Goal: Task Accomplishment & Management: Complete application form

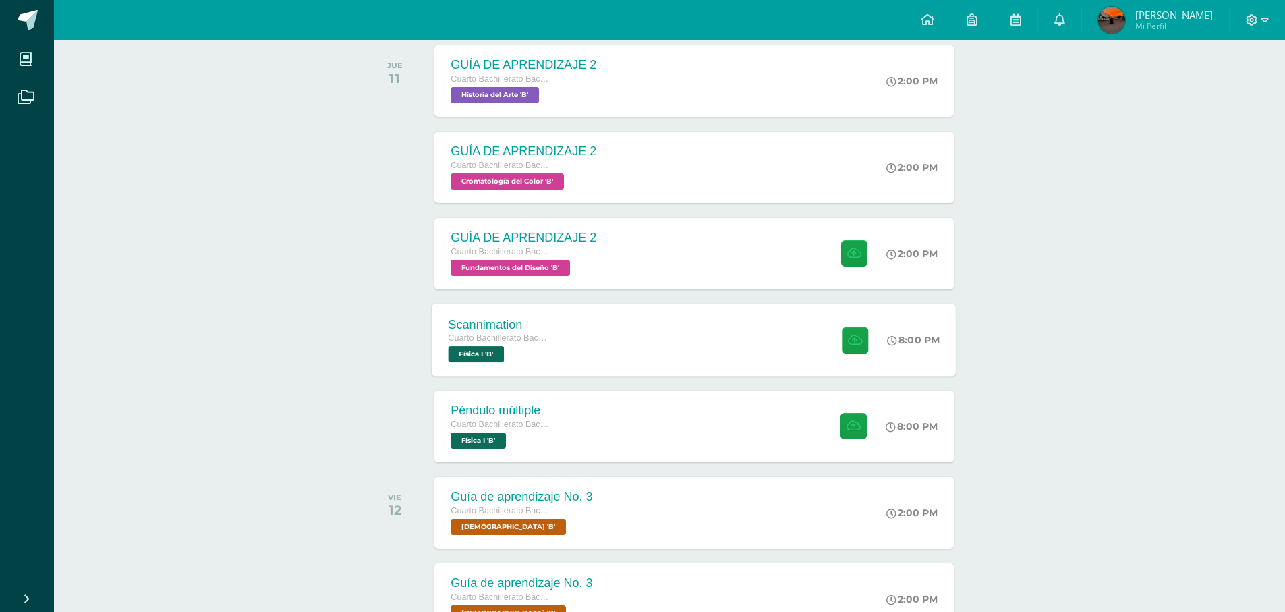
scroll to position [19, 0]
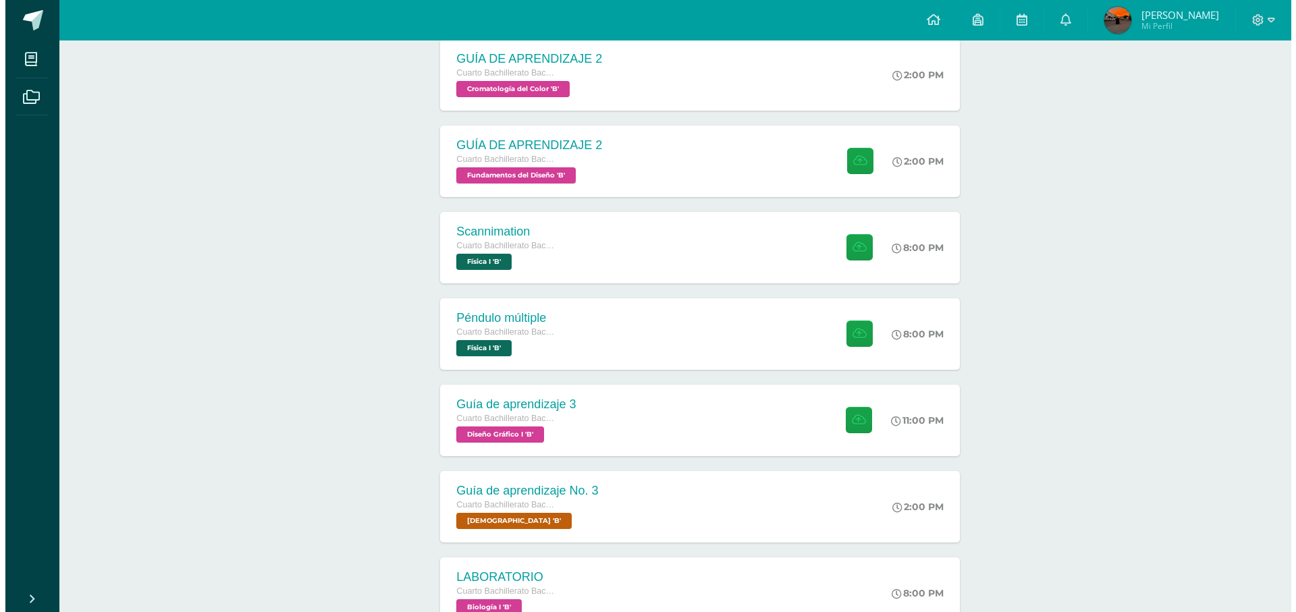
scroll to position [322, 0]
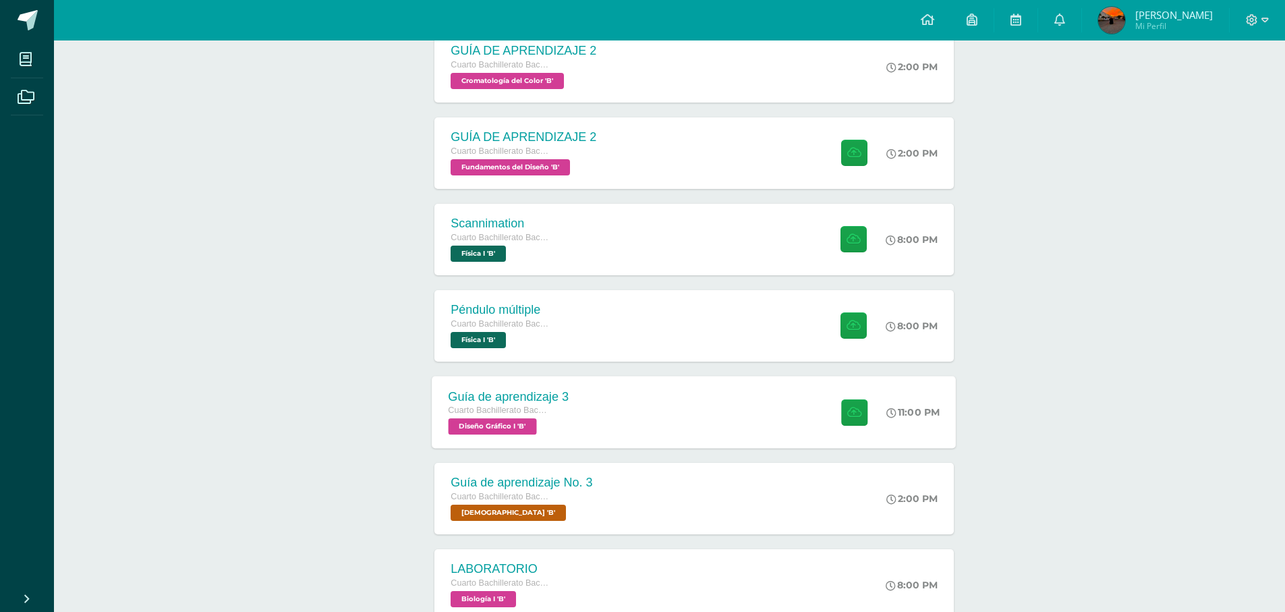
click at [775, 412] on div "Guía de aprendizaje 3 Cuarto Bachillerato Bachillerato en CCLL con Orientación …" at bounding box center [695, 412] width 524 height 72
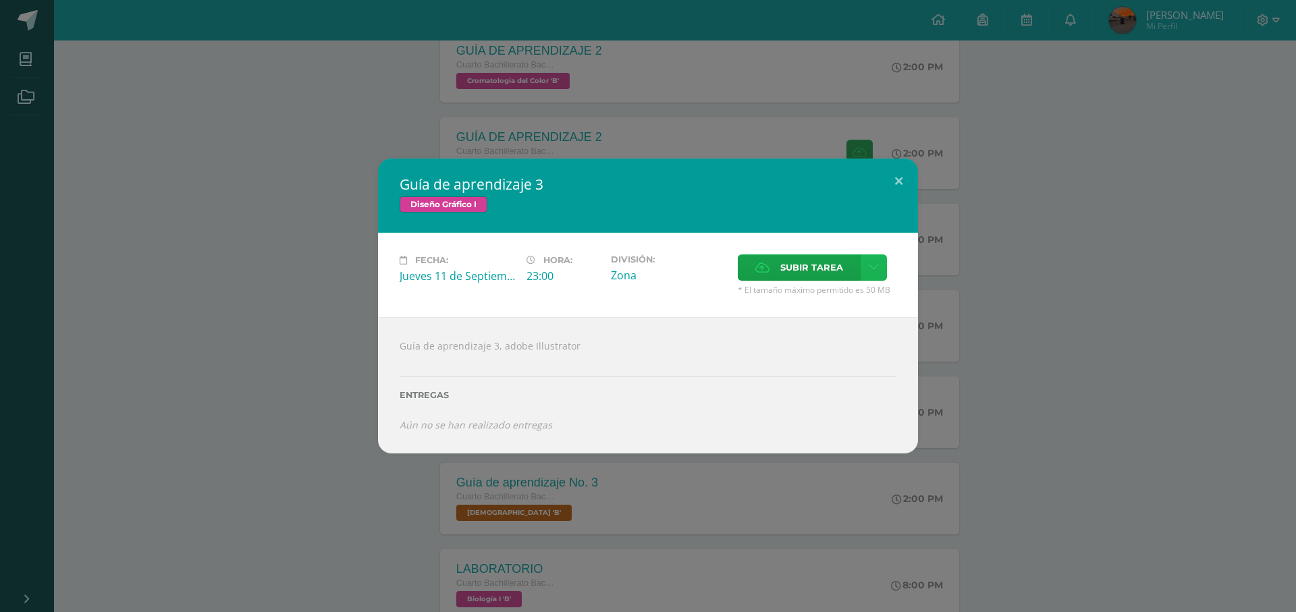
click at [876, 275] on link at bounding box center [873, 267] width 26 height 26
click at [834, 296] on span "Subir enlace" at bounding box center [815, 296] width 57 height 13
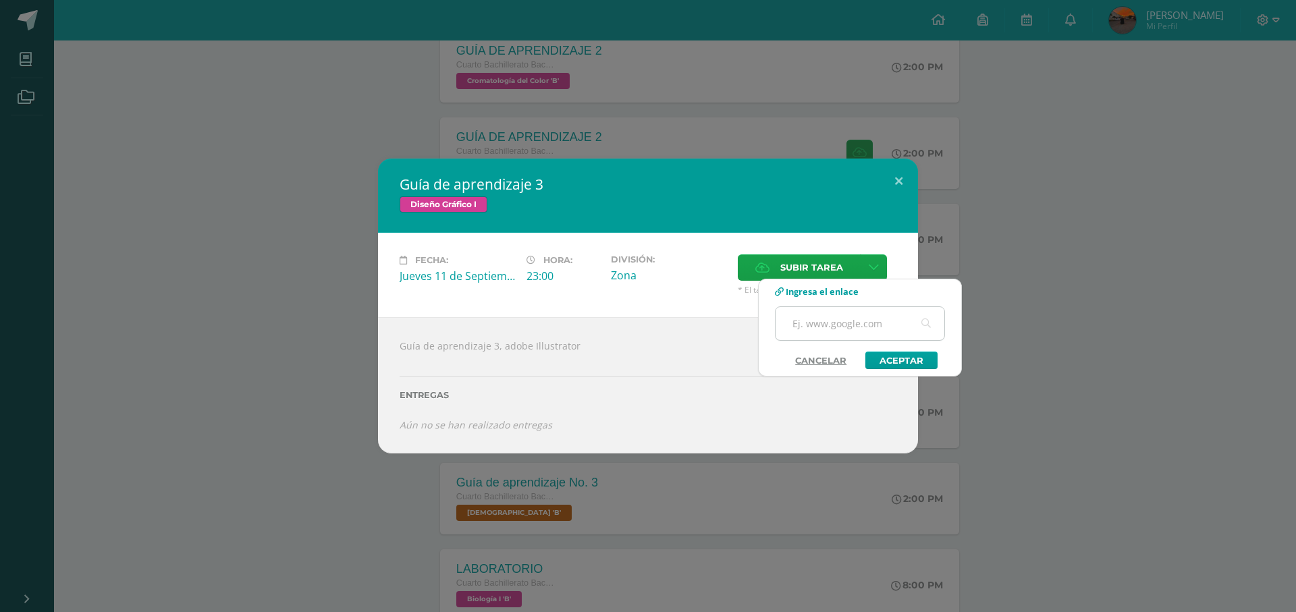
click at [811, 330] on input "text" at bounding box center [859, 323] width 169 height 33
paste input "[URL][DOMAIN_NAME]"
type input "[URL][DOMAIN_NAME]"
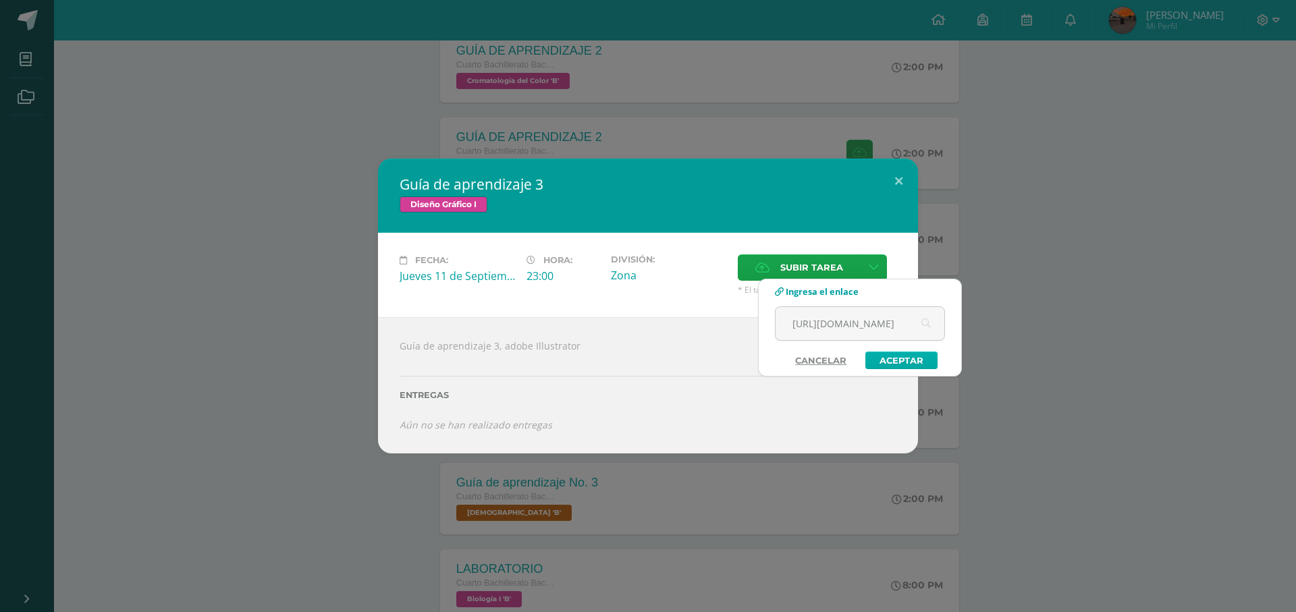
click at [914, 364] on link "Aceptar" at bounding box center [901, 361] width 72 height 18
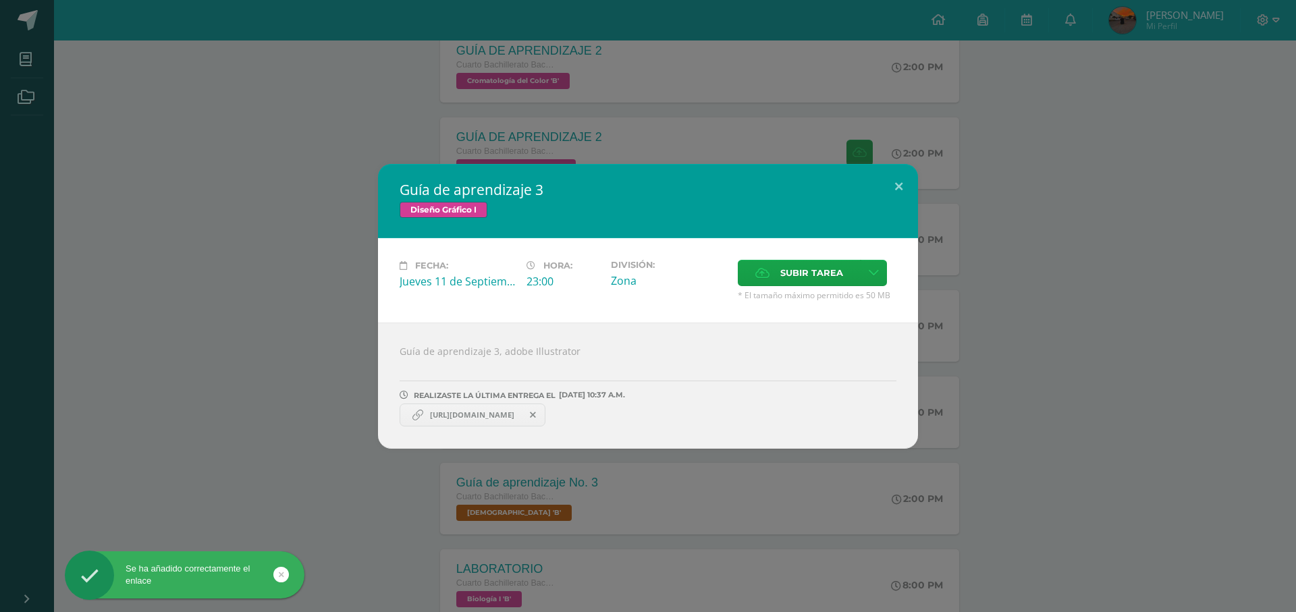
click at [516, 408] on link "https://assets.adobe.com/id/urn:aaid:sc:US:2a2b42b7-7948-40d7-bbcc-55726e3727b7…" at bounding box center [472, 415] width 146 height 23
click at [496, 416] on span "https://assets.adobe.com/id/urn:aaid:sc:US:2a2b42b7-7948-40d7-bbcc-55726e3727b7…" at bounding box center [472, 415] width 98 height 11
click at [477, 405] on link "https://assets.adobe.com/id/urn:aaid:sc:US:2a2b42b7-7948-40d7-bbcc-55726e3727b7…" at bounding box center [472, 415] width 146 height 23
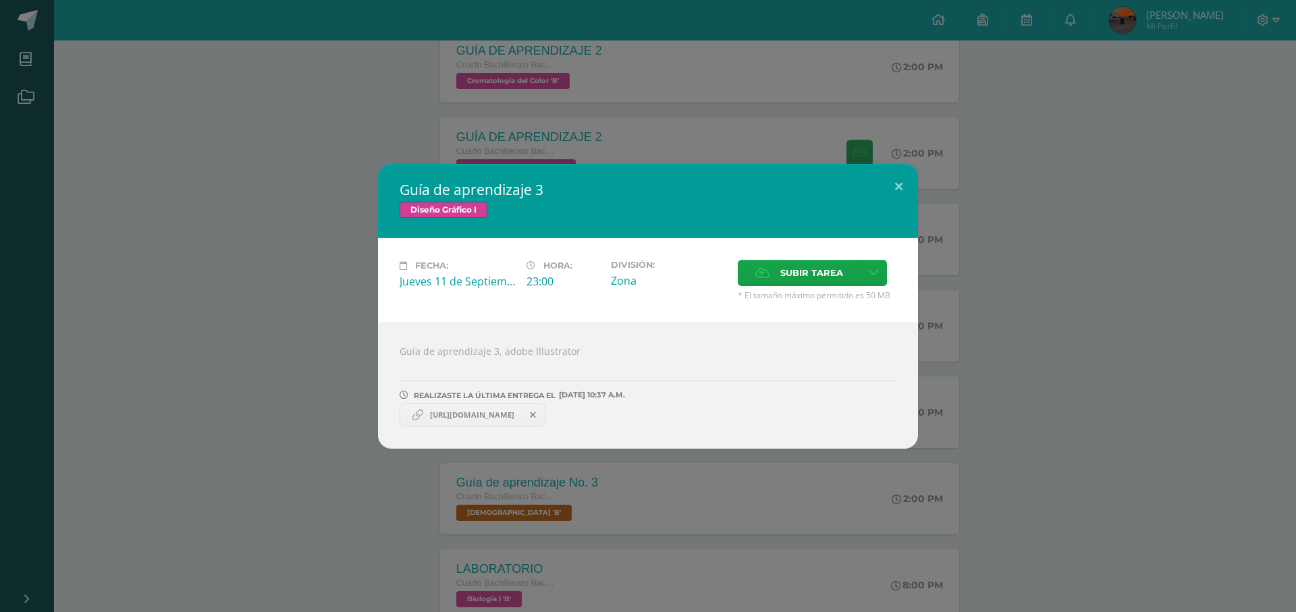
click at [476, 414] on span "https://assets.adobe.com/id/urn:aaid:sc:US:2a2b42b7-7948-40d7-bbcc-55726e3727b7…" at bounding box center [472, 415] width 98 height 11
click at [563, 427] on div "Guía de aprendizaje 3, adobe Illustrator REALIZASTE LA ÚLTIMA ENTREGA EL 11 DE …" at bounding box center [648, 386] width 540 height 126
click at [538, 424] on link "https://assets.adobe.com/id/urn:aaid:sc:US:2a2b42b7-7948-40d7-bbcc-55726e3727b7…" at bounding box center [472, 415] width 146 height 23
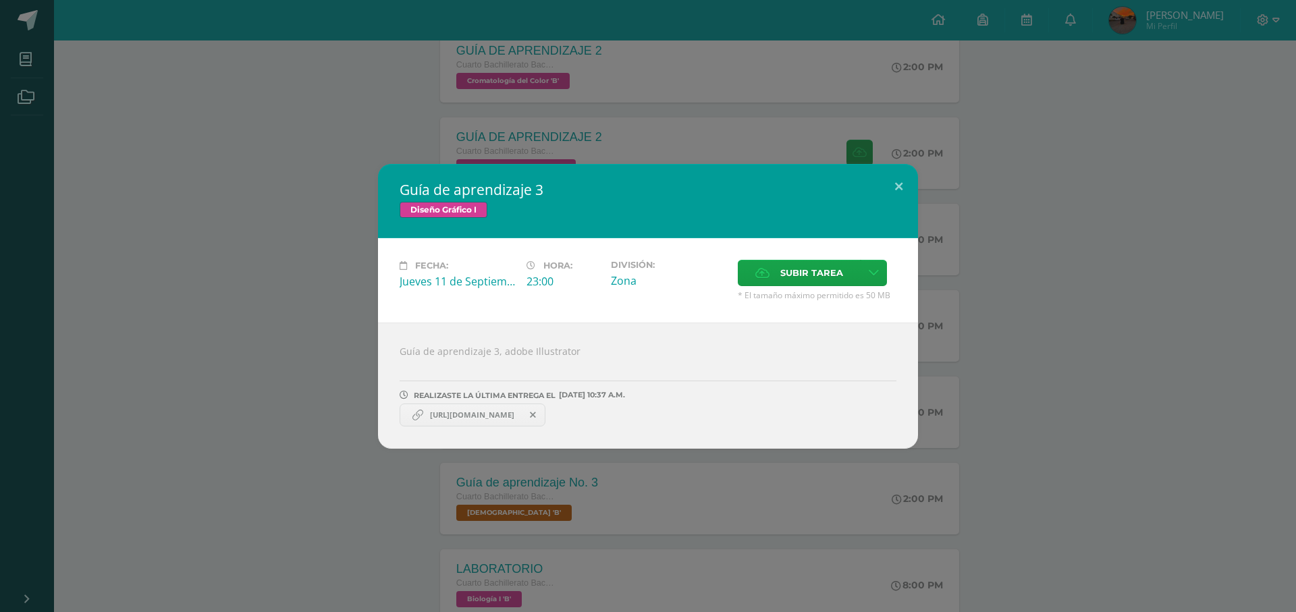
click at [521, 420] on span "https://assets.adobe.com/id/urn:aaid:sc:US:2a2b42b7-7948-40d7-bbcc-55726e3727b7…" at bounding box center [472, 415] width 98 height 11
click at [488, 420] on span "https://assets.adobe.com/id/urn:aaid:sc:US:2a2b42b7-7948-40d7-bbcc-55726e3727b7…" at bounding box center [472, 415] width 98 height 11
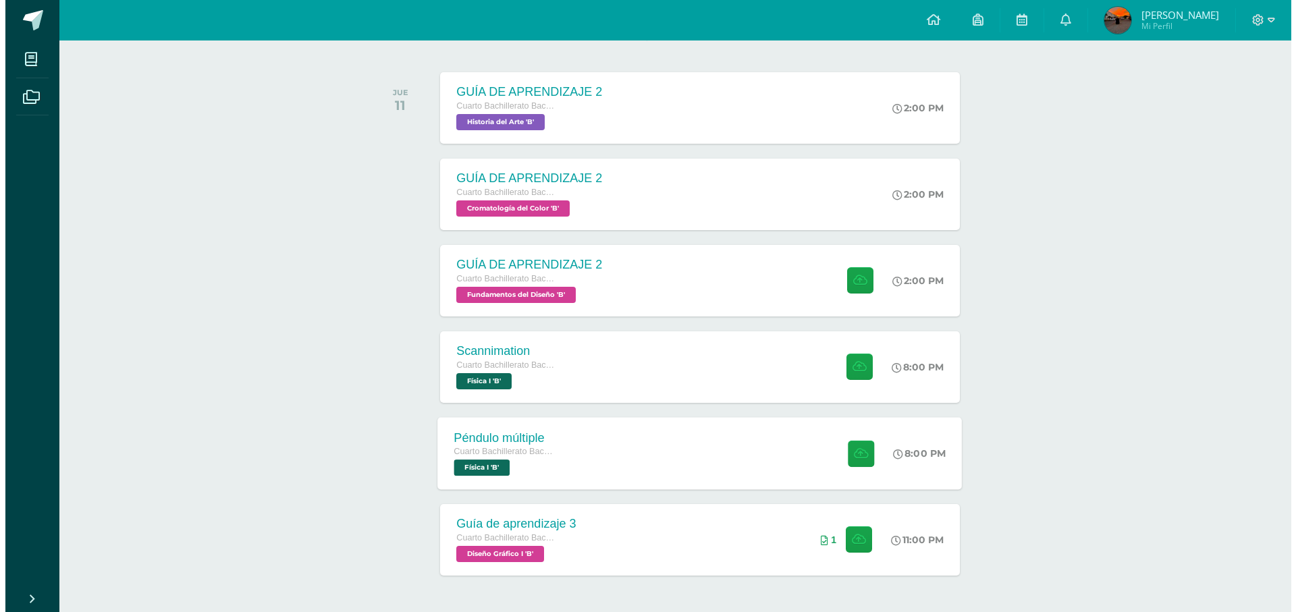
scroll to position [202, 0]
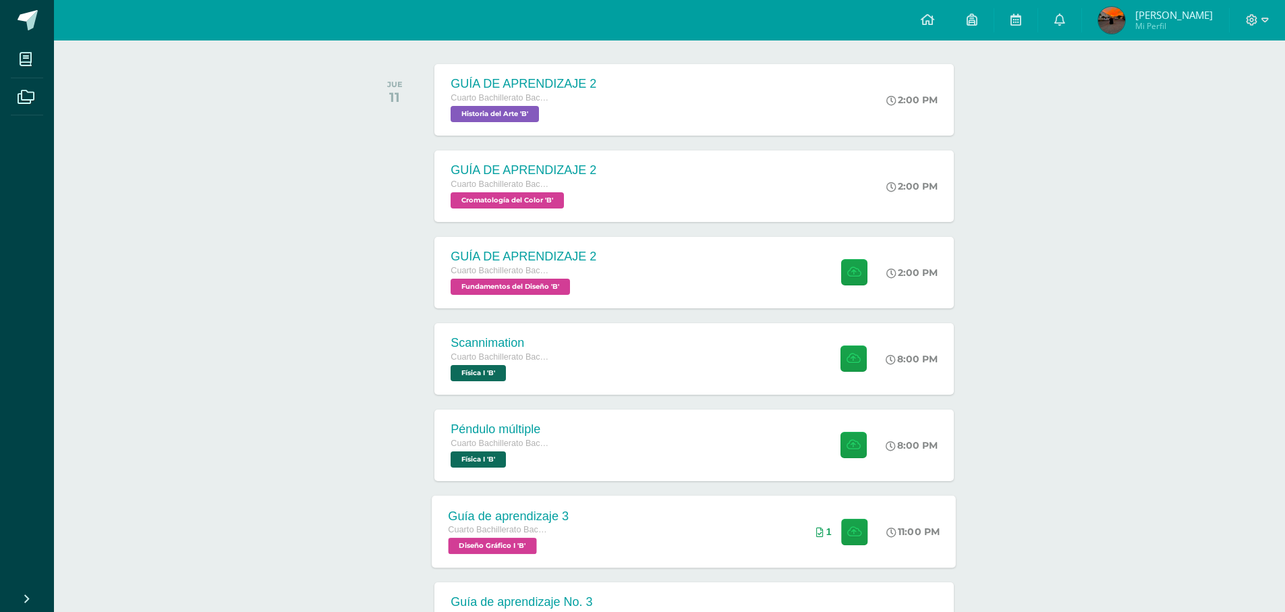
click at [735, 524] on div "Guía de aprendizaje 3 Cuarto Bachillerato Bachillerato en CCLL con Orientación …" at bounding box center [695, 531] width 524 height 72
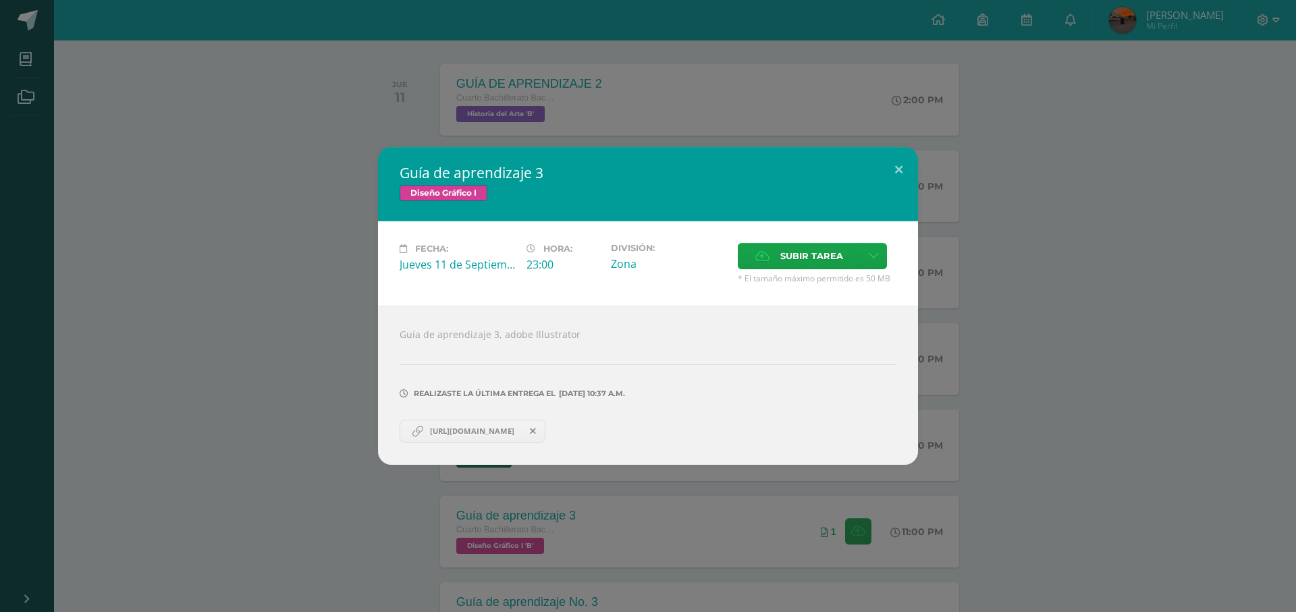
click at [469, 427] on span "https://assets.adobe.com/id/urn:aaid:sc:US:2a2b42b7-7948-40d7-bbcc-55726e3727b7…" at bounding box center [472, 431] width 98 height 11
